Goal: Check status: Check status

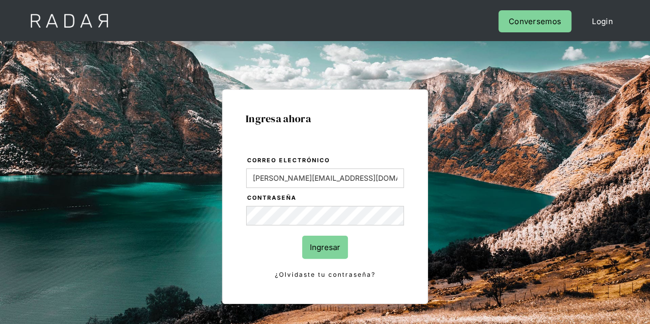
click at [332, 247] on input "Ingresar" at bounding box center [325, 247] width 46 height 23
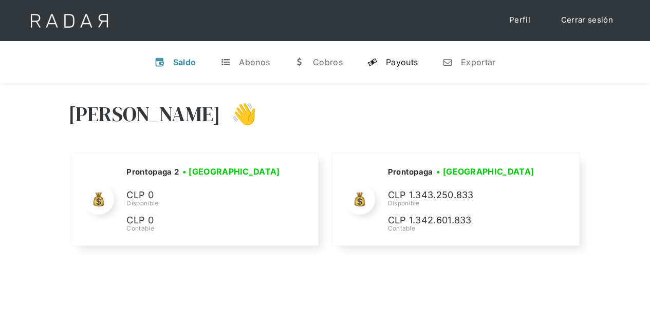
click at [405, 66] on div "Payouts" at bounding box center [402, 62] width 32 height 10
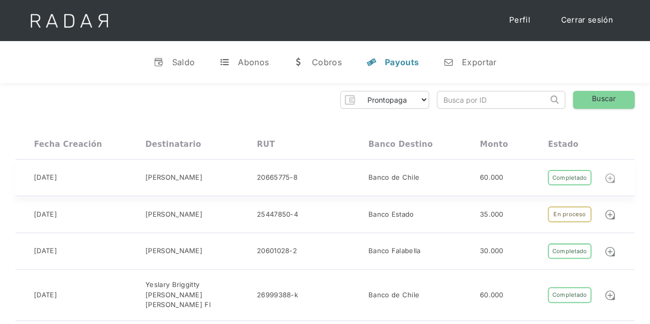
click at [615, 179] on img at bounding box center [610, 178] width 11 height 11
click at [479, 94] on input "search" at bounding box center [493, 100] width 111 height 17
paste input "ff4b469b-37ea-4a69-a478-fce4a2c41063"
click at [594, 95] on link "Buscar" at bounding box center [604, 100] width 62 height 18
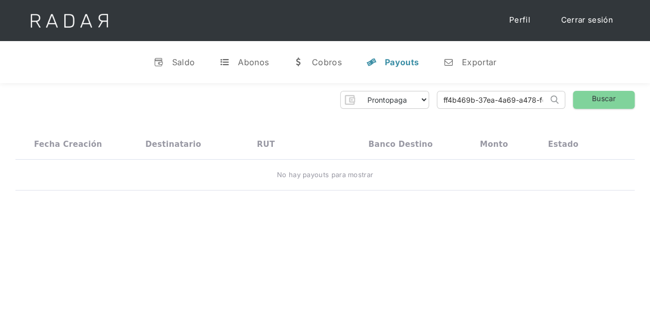
click at [492, 100] on input "ff4b469b-37ea-4a69-a478-fce4a2c41063" at bounding box center [493, 100] width 111 height 17
paste input "29e3bba-9d44-47e3-8afa-9d644197ad69"
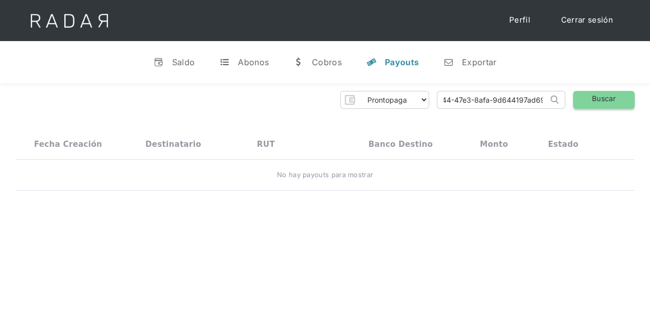
type input "f29e3bba-9d44-47e3-8afa-9d644197ad69"
click at [598, 103] on link "Buscar" at bounding box center [604, 100] width 62 height 18
click at [405, 99] on select "Prontopaga Prontopaga 2" at bounding box center [394, 100] width 70 height 16
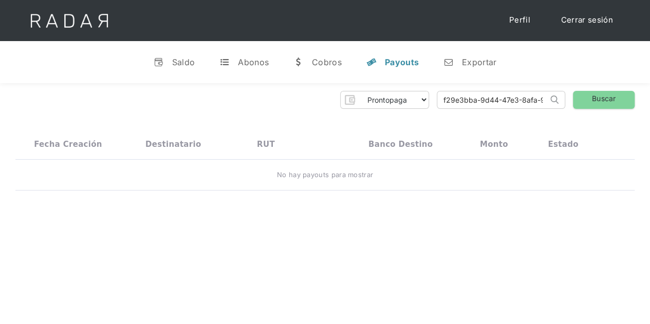
click at [508, 97] on input "f29e3bba-9d44-47e3-8afa-9d644197ad69" at bounding box center [493, 100] width 111 height 17
click at [312, 53] on link "w Cobros" at bounding box center [317, 62] width 65 height 27
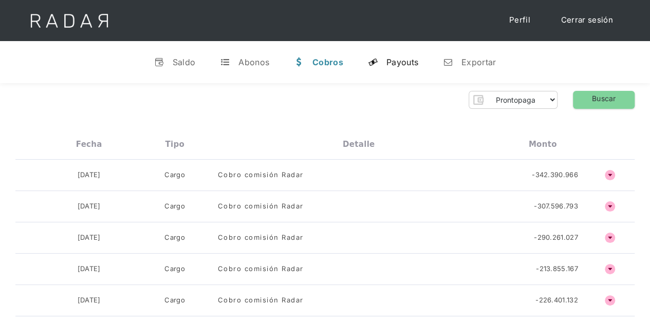
click at [406, 61] on div "Payouts" at bounding box center [403, 62] width 32 height 10
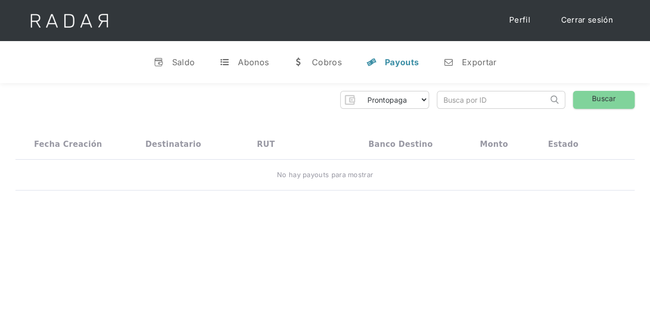
click at [477, 99] on input "search" at bounding box center [493, 100] width 111 height 17
paste input "198073679"
type input "198073679"
click at [612, 100] on link "Buscar" at bounding box center [604, 100] width 62 height 18
drag, startPoint x: 505, startPoint y: 98, endPoint x: 408, endPoint y: 94, distance: 97.2
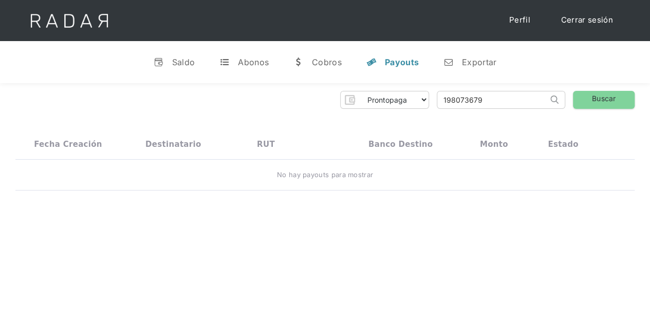
click at [408, 94] on div "Prontopaga Prontopaga 2 Thank you! Your submission has been received! Oops! Som…" at bounding box center [325, 100] width 620 height 18
paste input "10629481"
type input "10629481"
click at [606, 105] on link "Buscar" at bounding box center [604, 100] width 62 height 18
drag, startPoint x: 494, startPoint y: 96, endPoint x: 404, endPoint y: 98, distance: 90.0
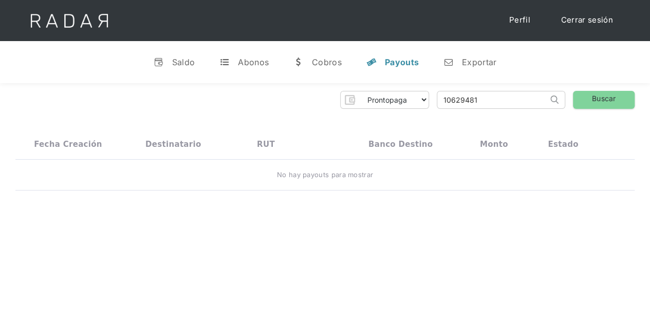
click at [404, 98] on div "Prontopaga Prontopaga 2 Thank you! Your submission has been received! Oops! Som…" at bounding box center [325, 100] width 620 height 18
click at [351, 61] on div "v Saldo t Abonos w Cobros y Payouts n Exportar" at bounding box center [325, 62] width 650 height 42
click at [311, 60] on link "w Cobros" at bounding box center [317, 62] width 65 height 27
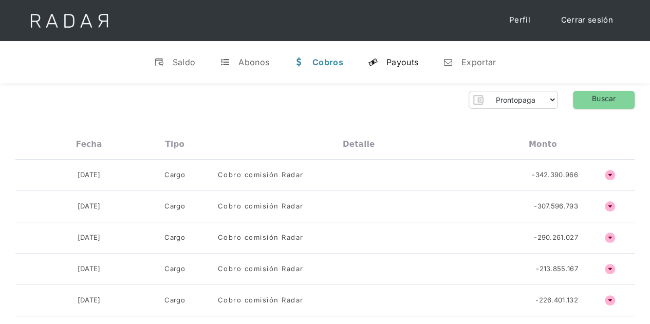
click at [402, 59] on div "Payouts" at bounding box center [403, 62] width 32 height 10
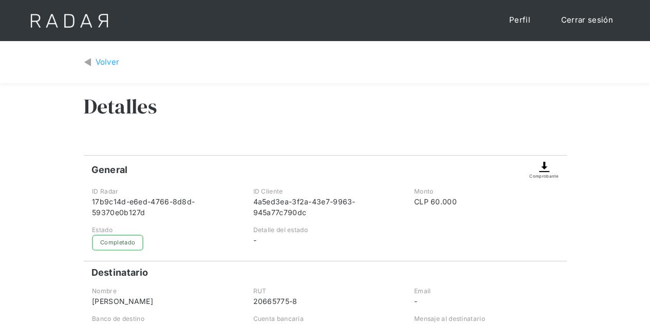
click at [100, 59] on div "Volver" at bounding box center [108, 63] width 24 height 12
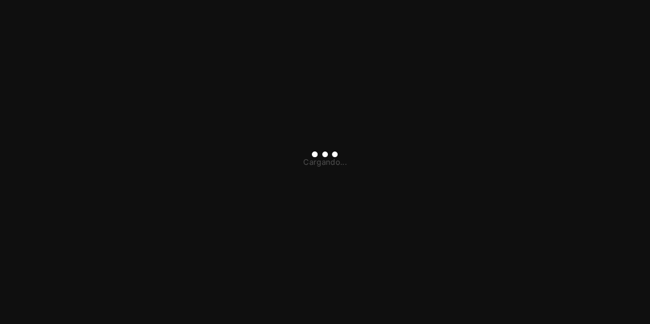
type input "[PERSON_NAME][EMAIL_ADDRESS][DOMAIN_NAME]"
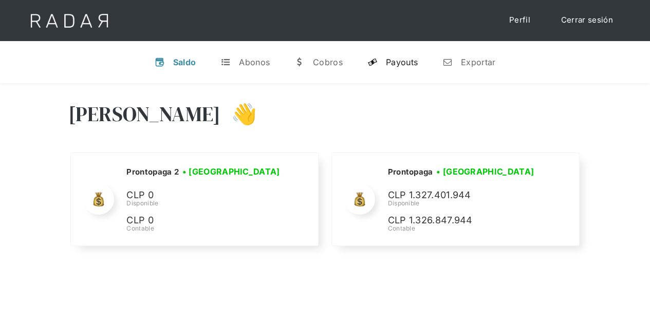
click at [410, 57] on div "Payouts" at bounding box center [402, 62] width 32 height 10
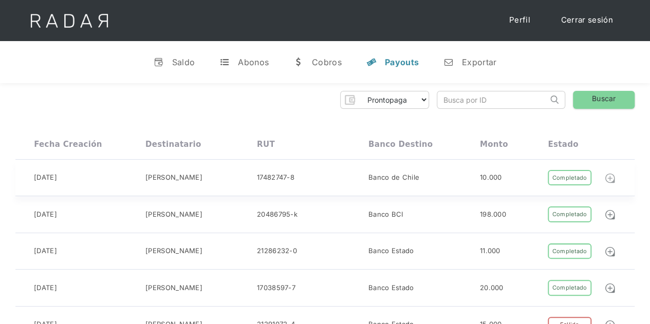
click at [610, 180] on img at bounding box center [610, 178] width 11 height 11
click at [464, 101] on input "search" at bounding box center [493, 100] width 111 height 17
click at [464, 104] on input "search" at bounding box center [493, 100] width 111 height 17
paste input "ff4b469b-37ea-4a69-a478-fce4a2c41063"
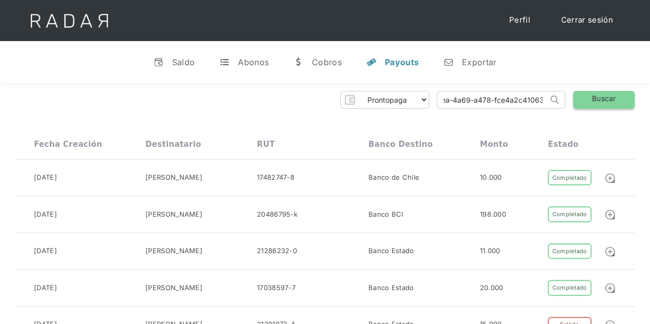
click at [598, 101] on link "Buscar" at bounding box center [604, 100] width 62 height 18
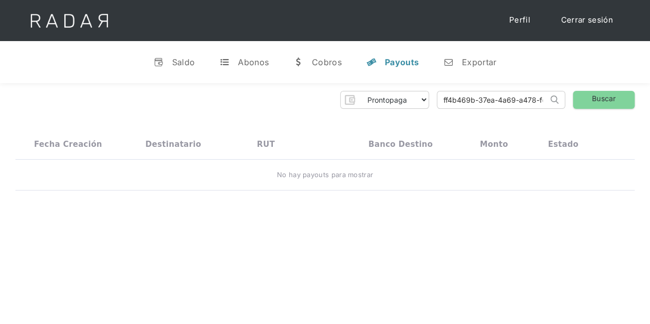
click at [506, 97] on input "ff4b469b-37ea-4a69-a478-fce4a2c41063" at bounding box center [493, 100] width 111 height 17
paste input "29e3bba-9d44-47e3-8afa-9d644197ad69"
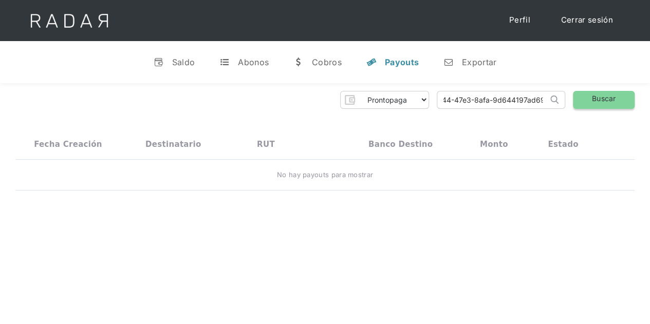
type input "f29e3bba-9d44-47e3-8afa-9d644197ad69"
click at [602, 106] on link "Buscar" at bounding box center [604, 100] width 62 height 18
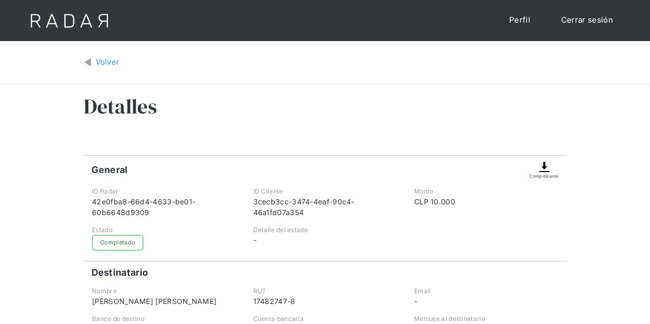
drag, startPoint x: 104, startPoint y: 69, endPoint x: 105, endPoint y: 64, distance: 5.4
click at [104, 68] on div "Volver" at bounding box center [325, 62] width 483 height 27
click at [105, 64] on div "Volver" at bounding box center [108, 63] width 24 height 12
